Goal: Task Accomplishment & Management: Manage account settings

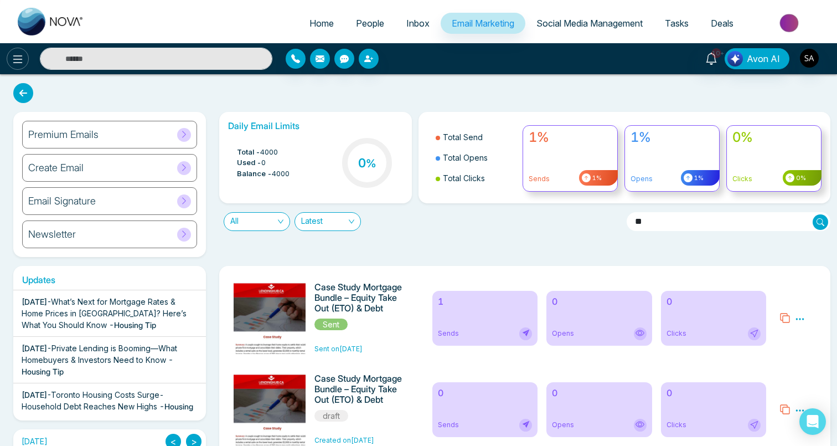
click at [21, 54] on icon at bounding box center [17, 59] width 13 height 13
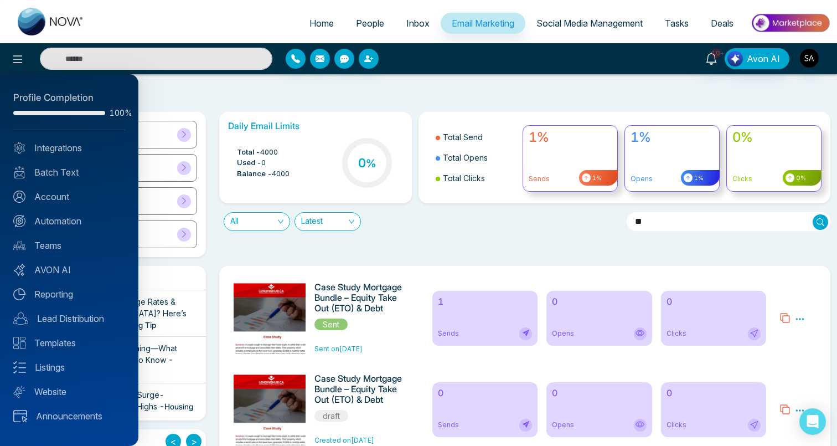
click at [432, 135] on div at bounding box center [418, 223] width 837 height 446
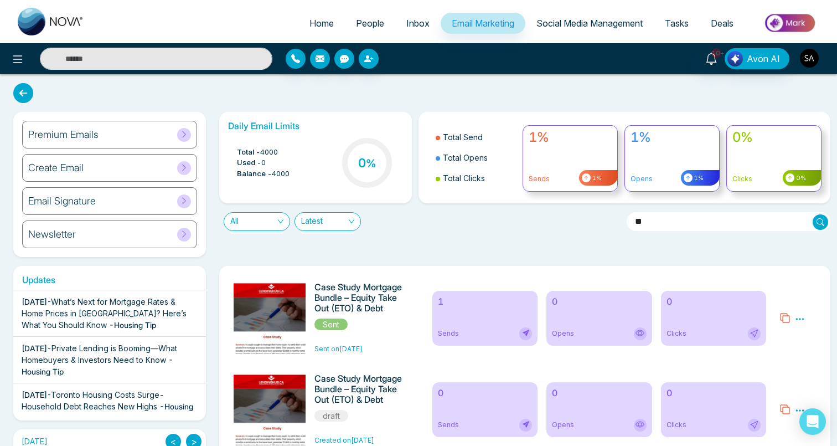
click at [807, 68] on button "button" at bounding box center [810, 58] width 20 height 20
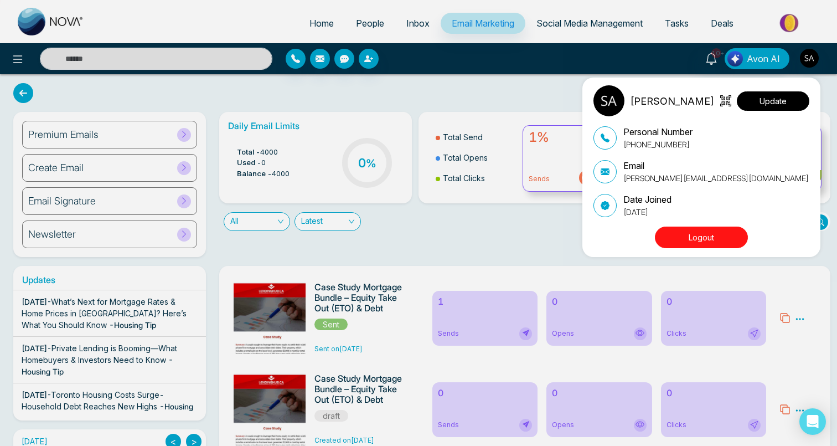
click at [758, 102] on button "Update" at bounding box center [773, 100] width 73 height 19
select select "***"
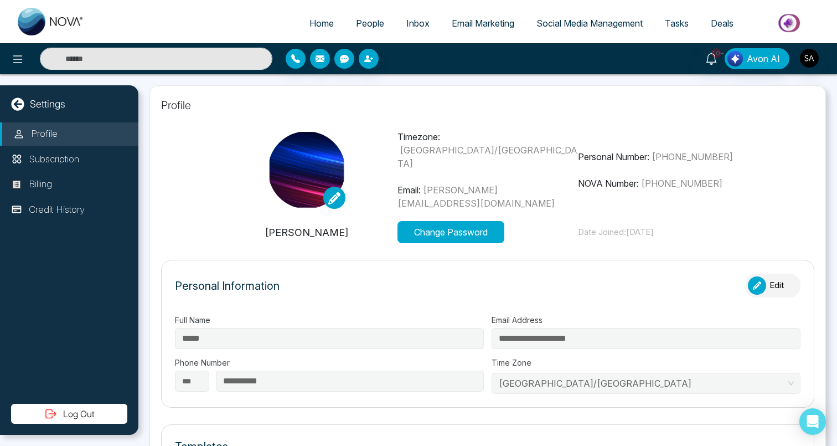
click at [240, 135] on div at bounding box center [307, 170] width 181 height 78
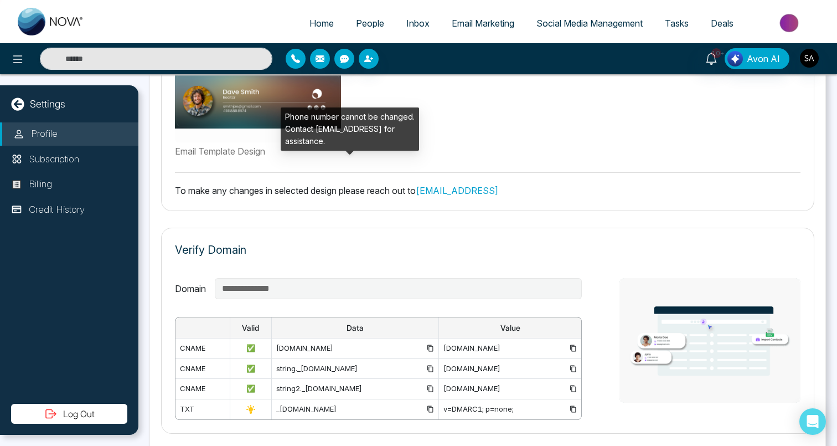
scroll to position [549, 0]
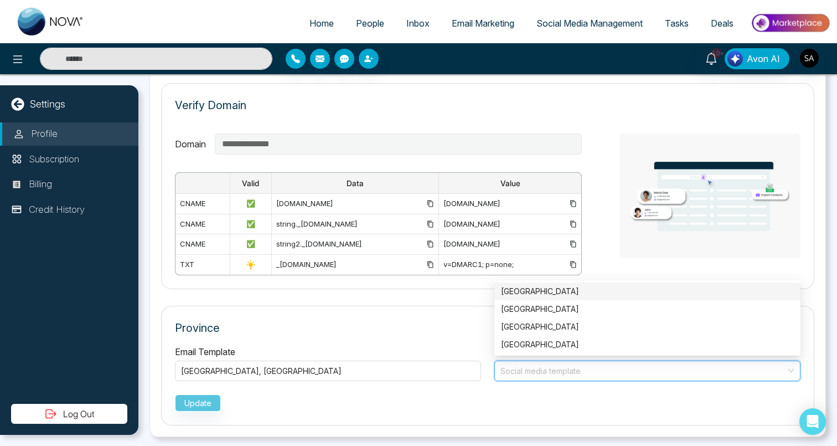
click at [549, 372] on input "search" at bounding box center [643, 369] width 285 height 17
click at [433, 336] on div "Province Email Template [GEOGRAPHIC_DATA] , [GEOGRAPHIC_DATA] Social Media Soci…" at bounding box center [487, 366] width 653 height 120
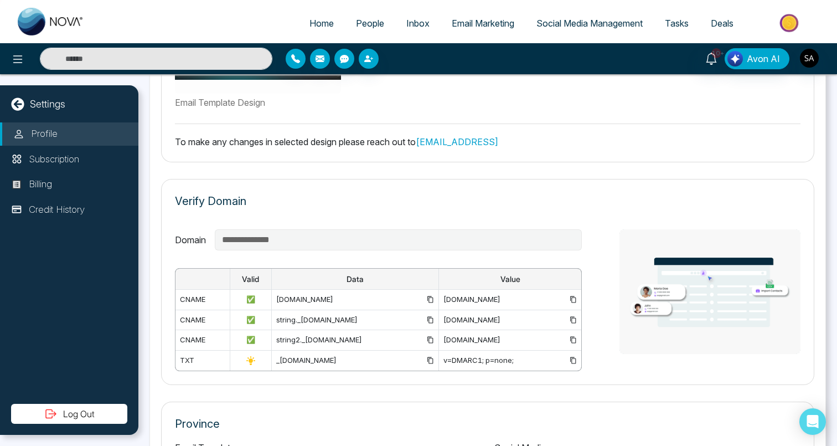
scroll to position [441, 0]
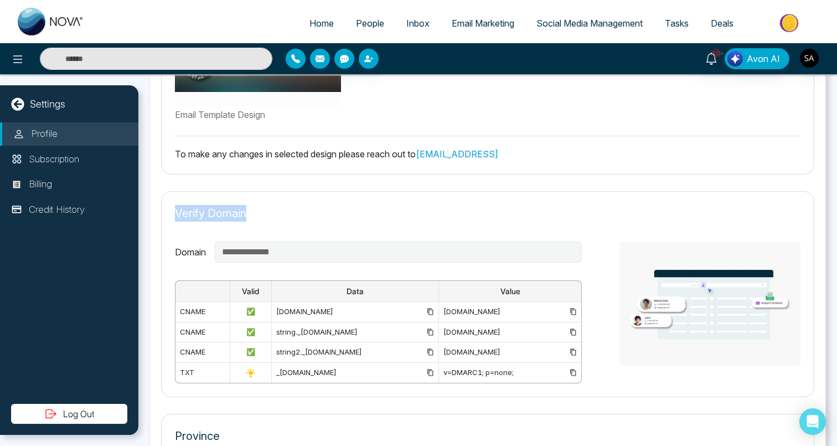
drag, startPoint x: 173, startPoint y: 206, endPoint x: 322, endPoint y: 206, distance: 148.4
click at [322, 206] on div "**********" at bounding box center [487, 294] width 653 height 206
copy p "Verify Domain"
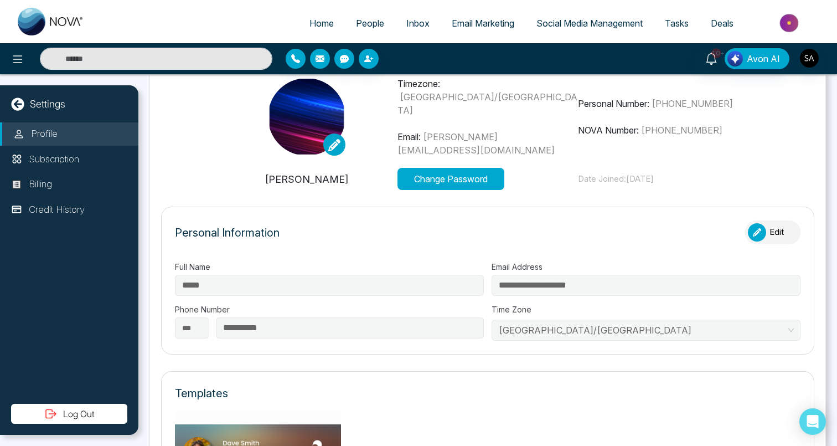
scroll to position [0, 0]
